Goal: Browse casually: Explore the website without a specific task or goal

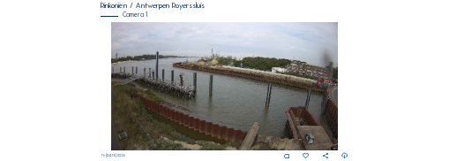
scroll to position [119, 0]
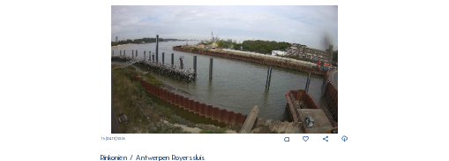
click at [235, 79] on img at bounding box center [224, 69] width 227 height 129
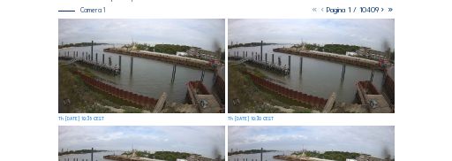
scroll to position [71, 0]
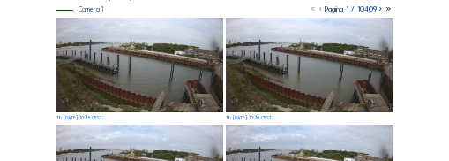
click at [198, 79] on img at bounding box center [140, 65] width 168 height 94
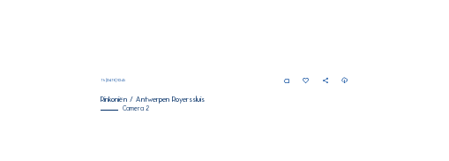
scroll to position [137, 0]
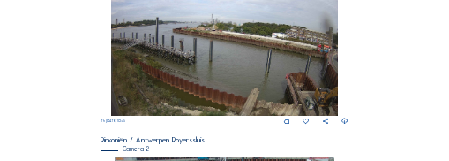
click at [217, 72] on img at bounding box center [224, 52] width 227 height 129
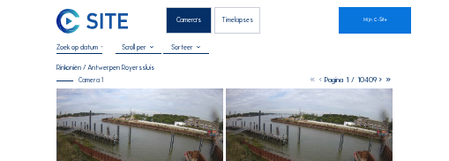
click at [382, 83] on icon at bounding box center [381, 79] width 8 height 9
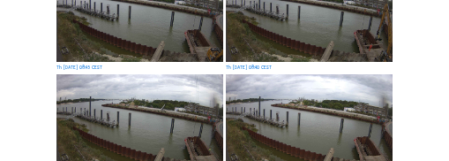
scroll to position [529, 0]
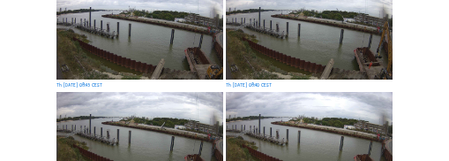
click at [374, 61] on img at bounding box center [310, 32] width 168 height 94
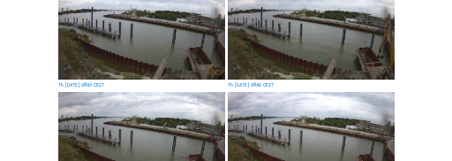
scroll to position [532, 0]
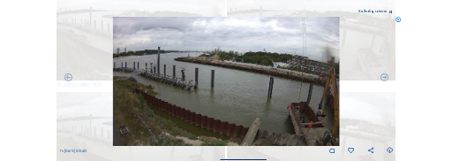
click at [398, 20] on icon at bounding box center [398, 20] width 6 height 6
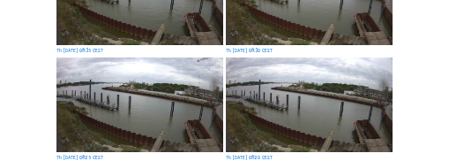
scroll to position [117, 0]
